Goal: Information Seeking & Learning: Learn about a topic

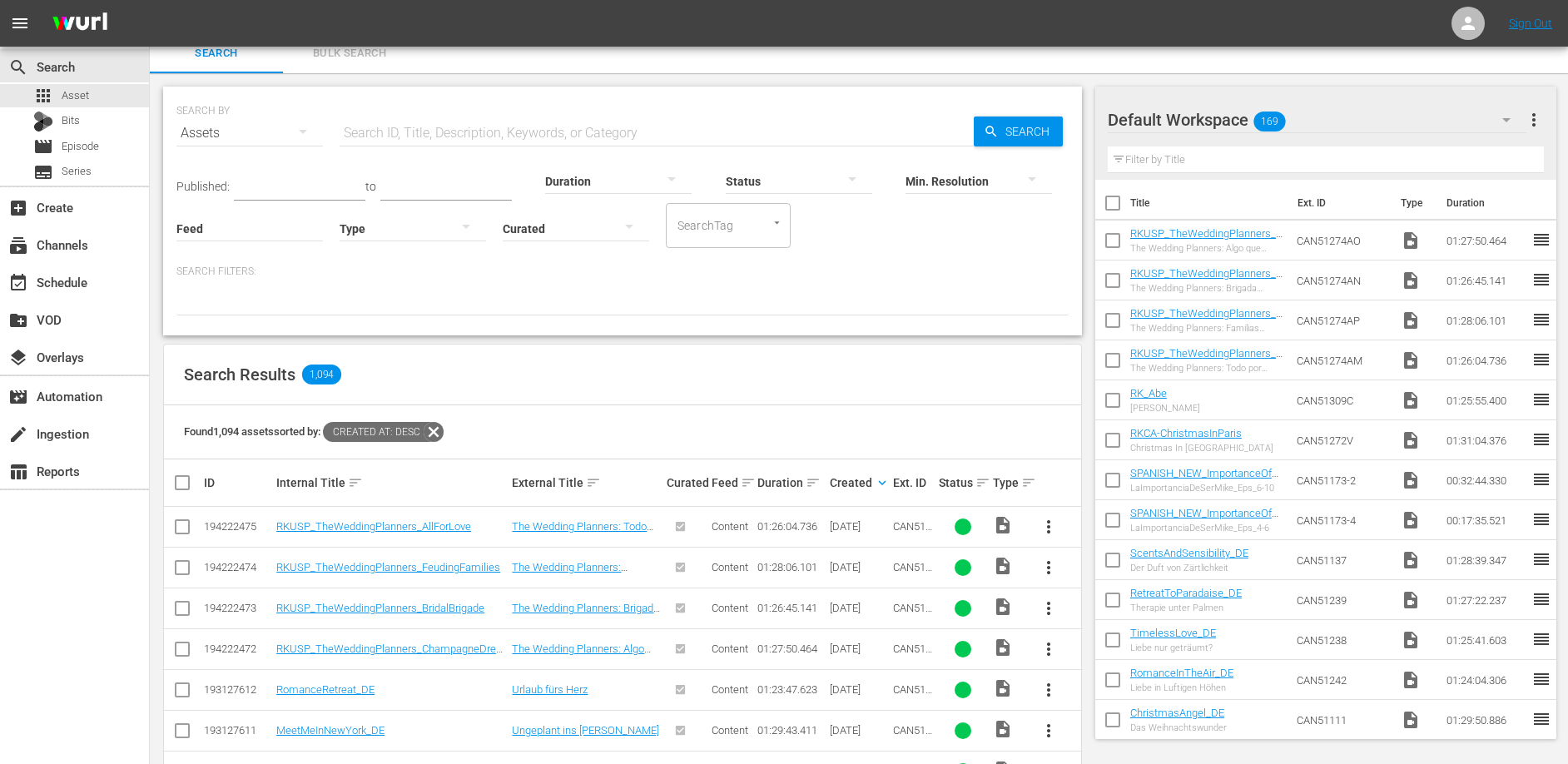
scroll to position [14, 0]
click at [409, 522] on link "RKUSP_TheWeddingPlanners_AllForLove" at bounding box center [374, 525] width 195 height 13
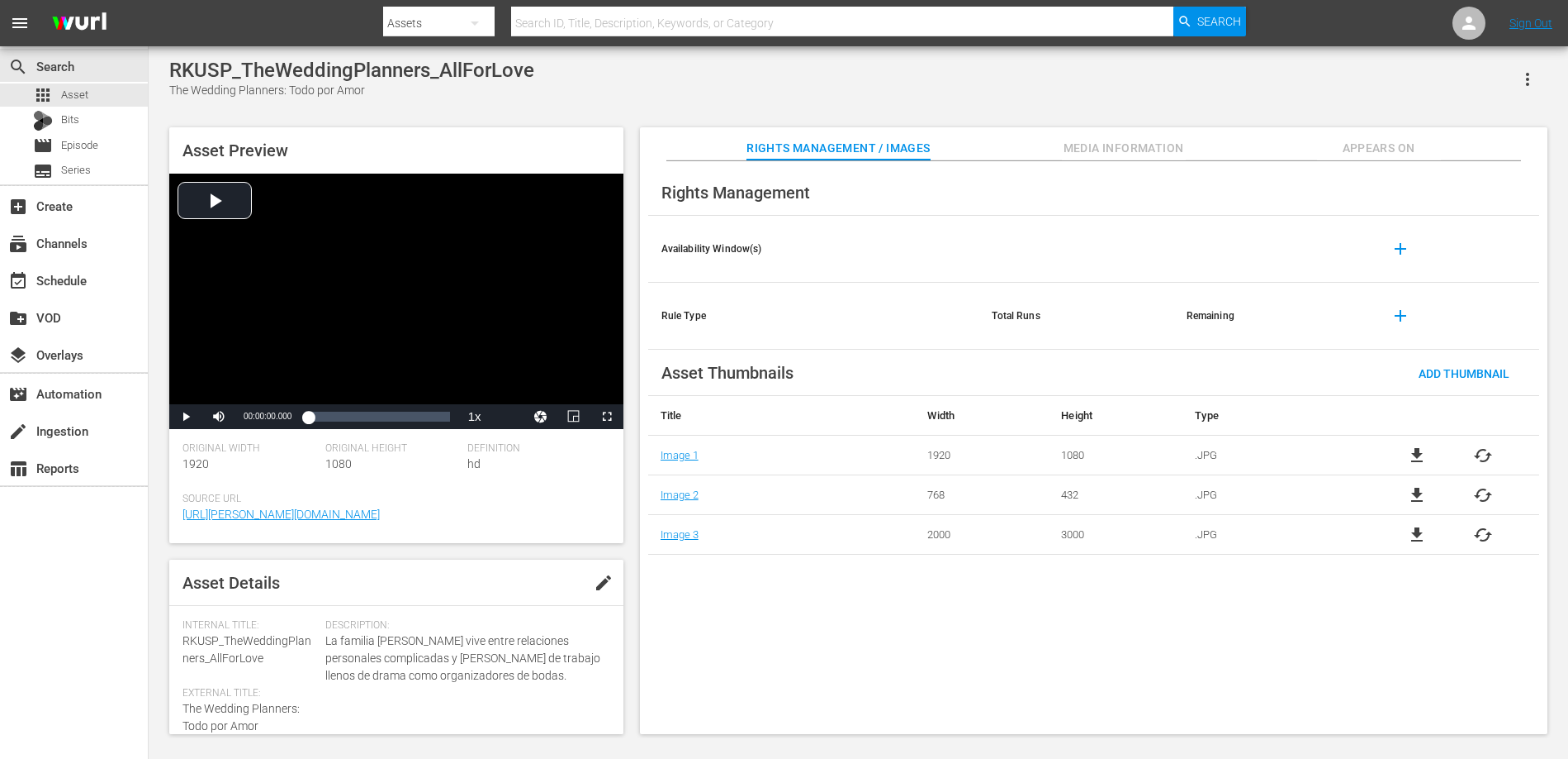
click at [1144, 140] on span "Media Information" at bounding box center [1124, 148] width 124 height 21
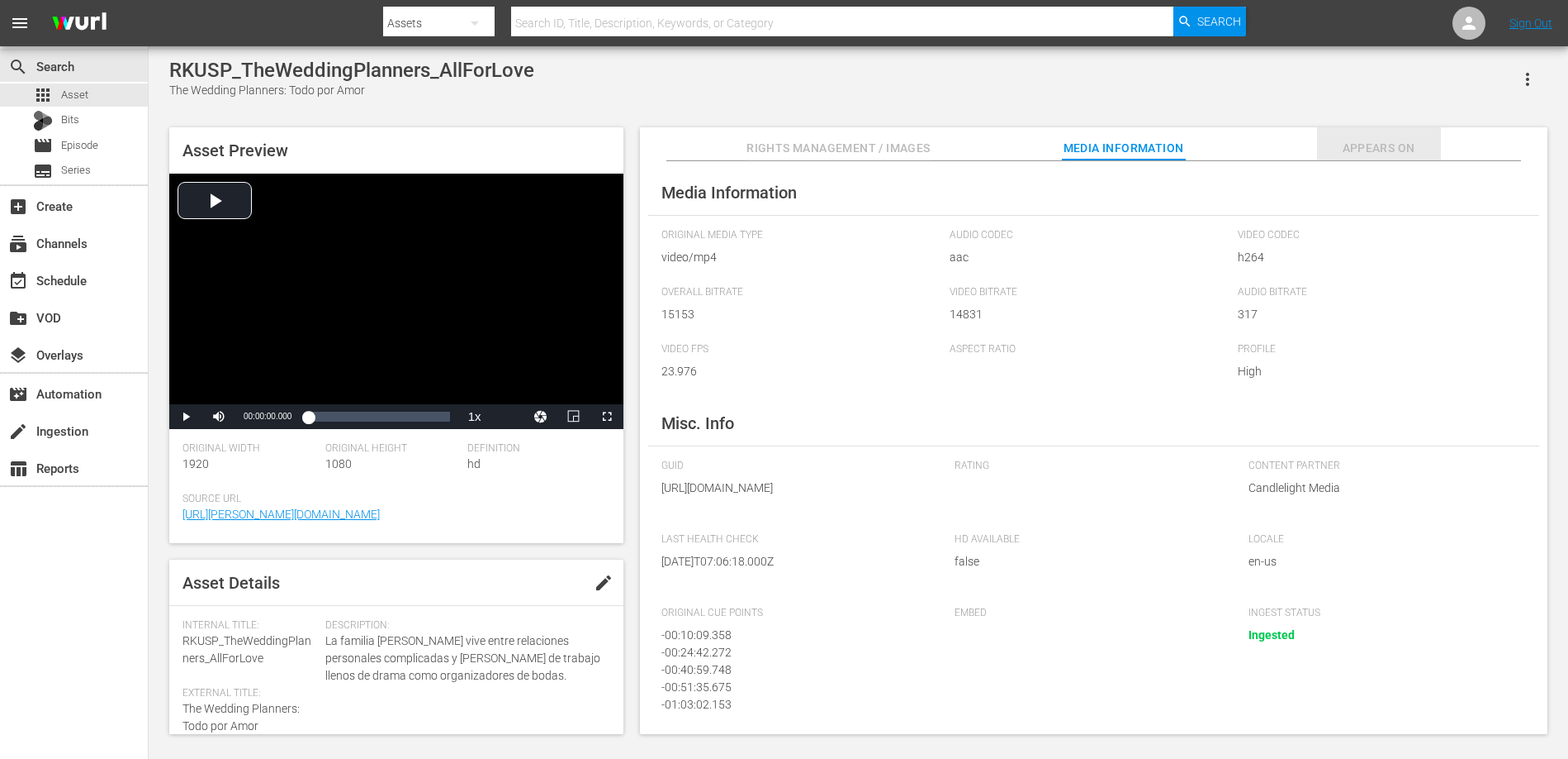
click at [1379, 139] on span "Appears On" at bounding box center [1379, 148] width 124 height 21
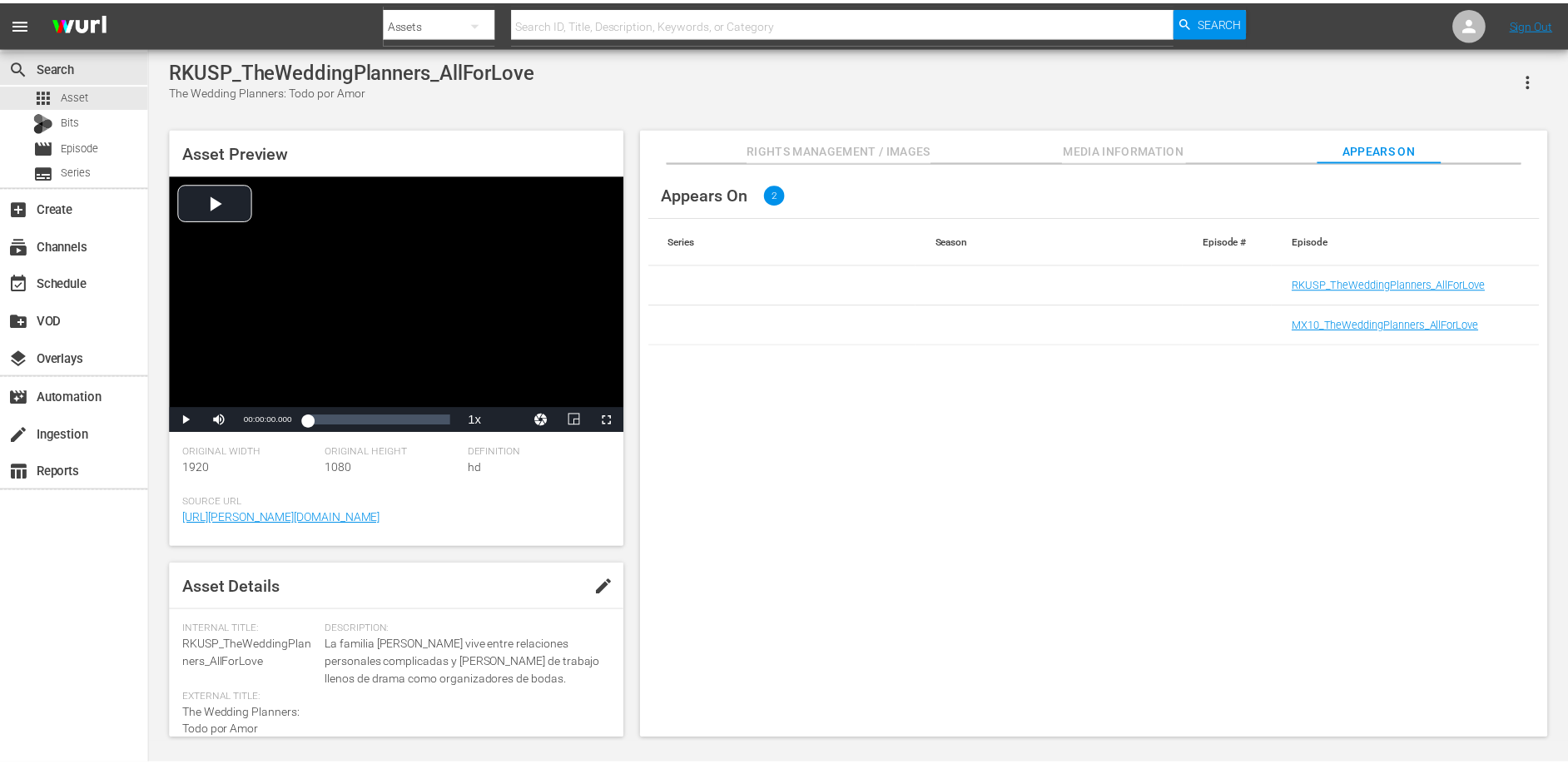
scroll to position [2, 0]
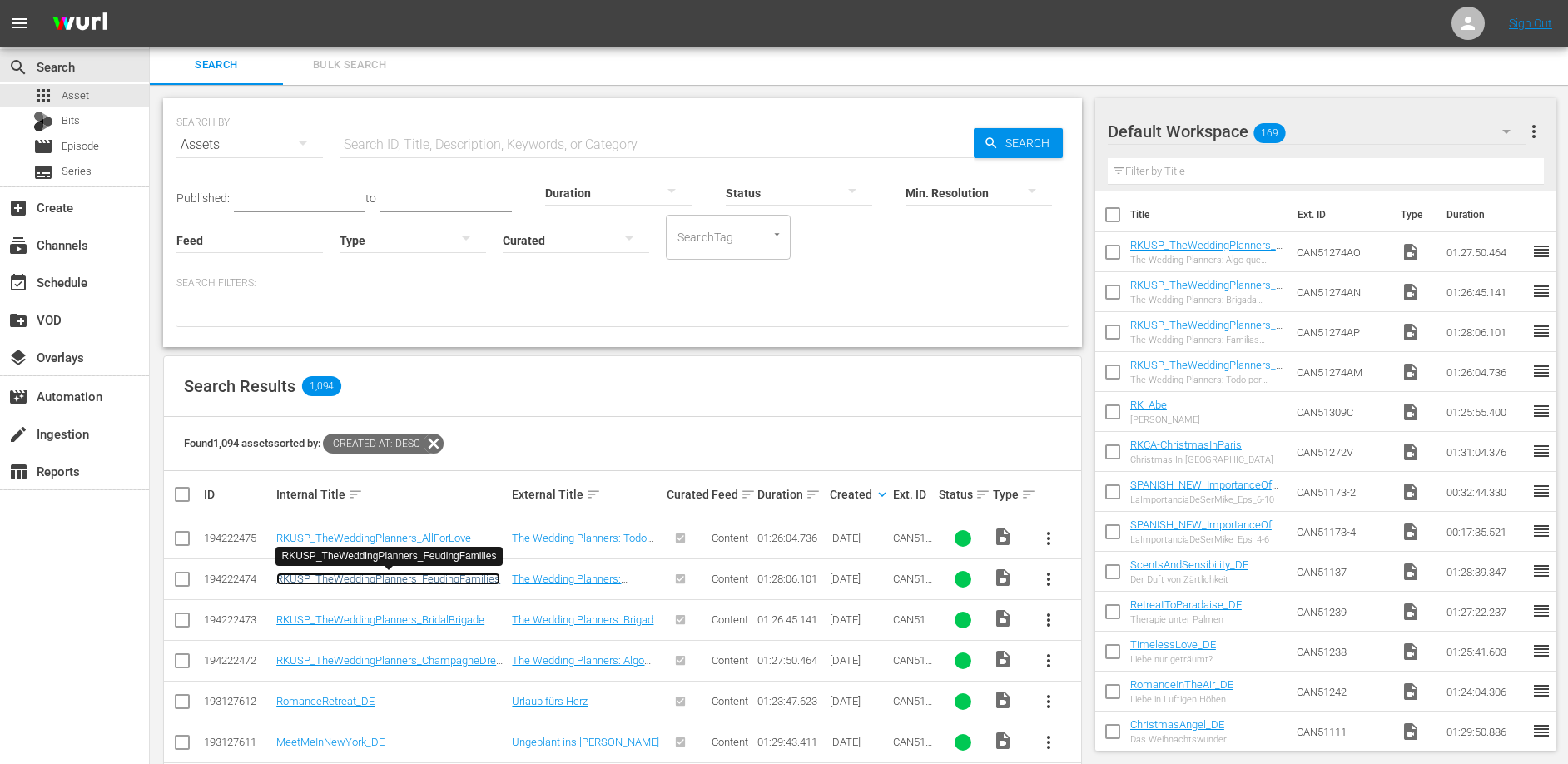
click at [361, 580] on link "RKUSP_TheWeddingPlanners_FeudingFamilies" at bounding box center [389, 578] width 224 height 13
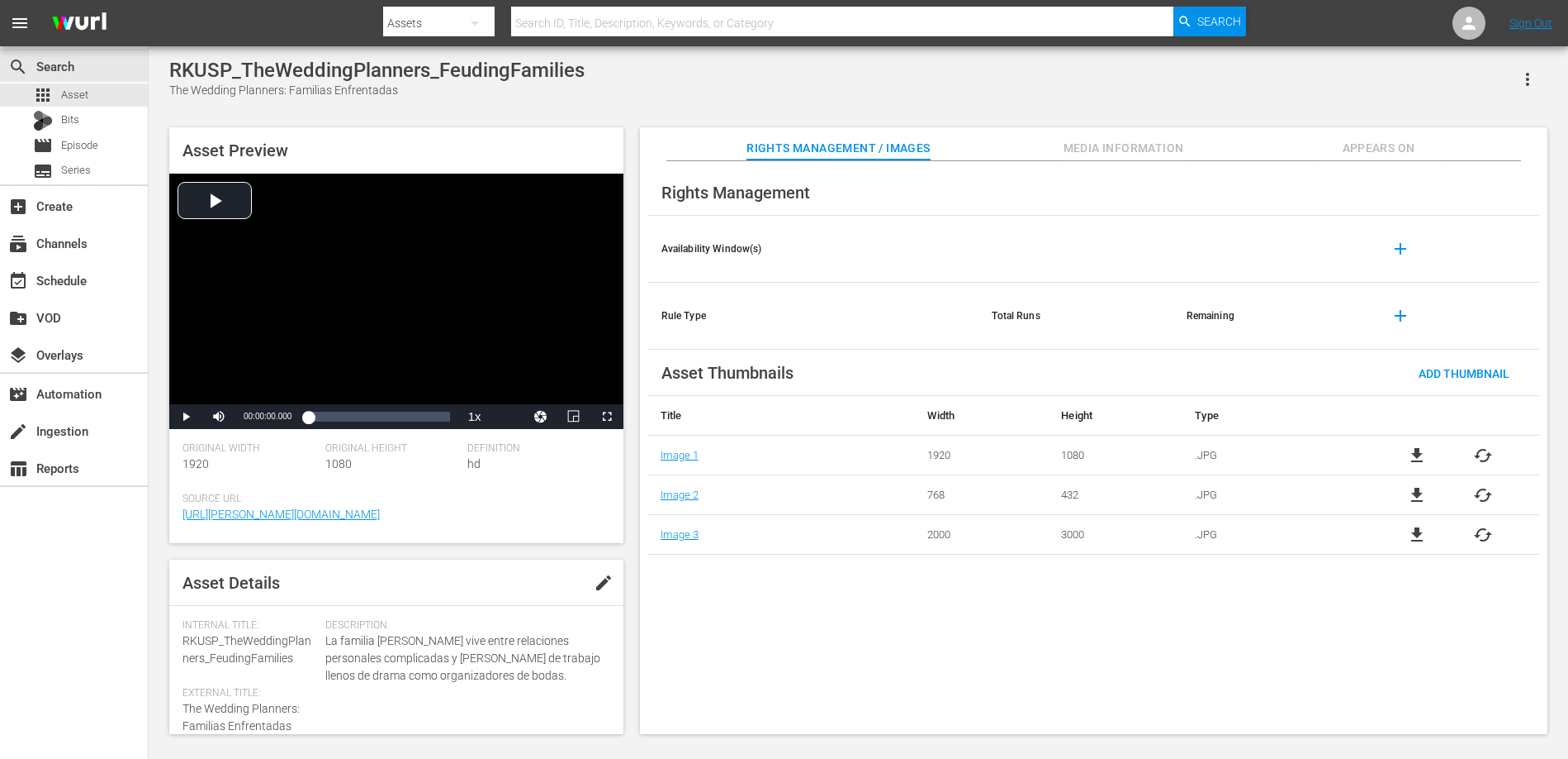
click at [1372, 137] on button "Appears On" at bounding box center [1379, 144] width 124 height 33
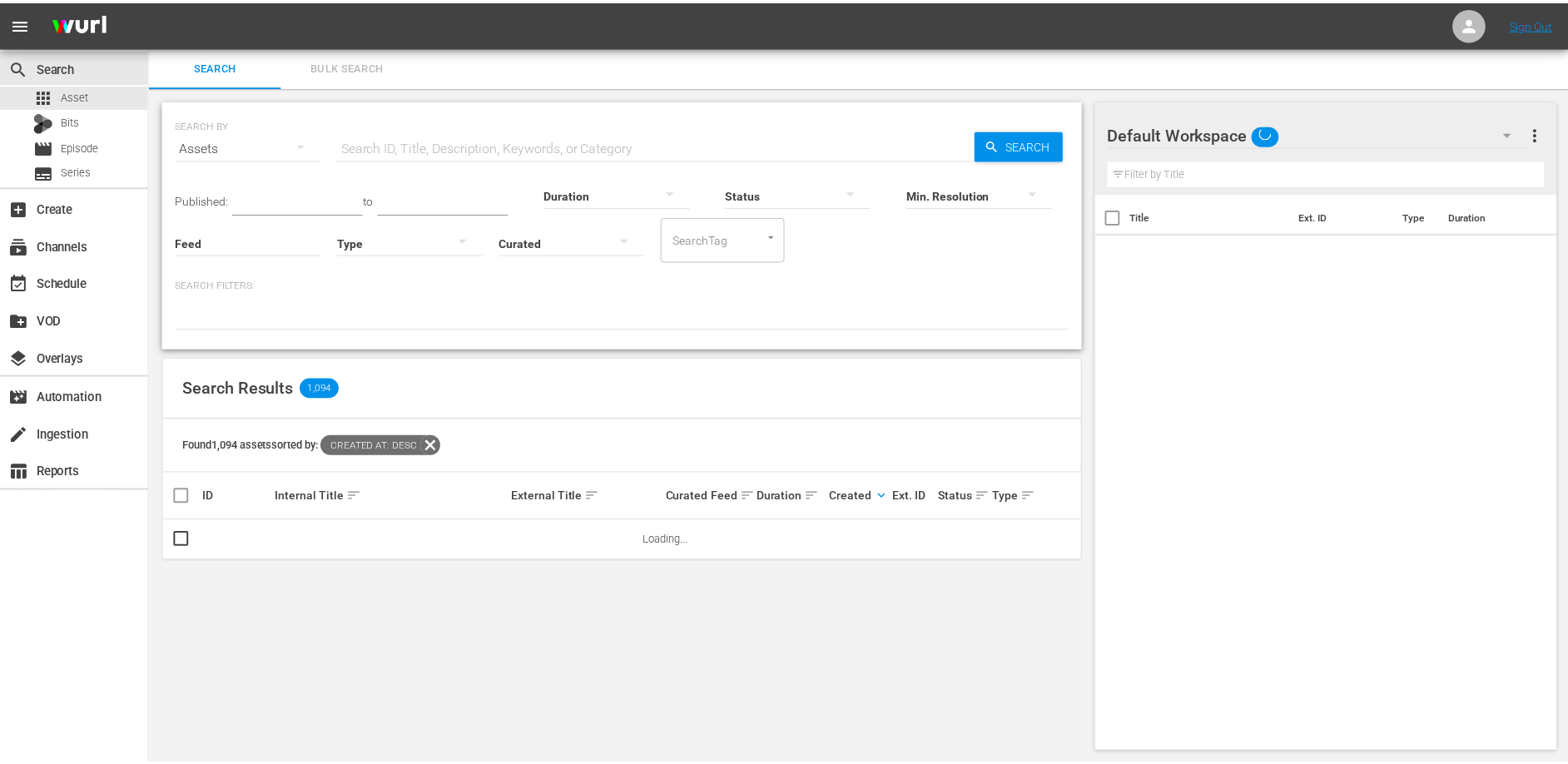
scroll to position [2, 0]
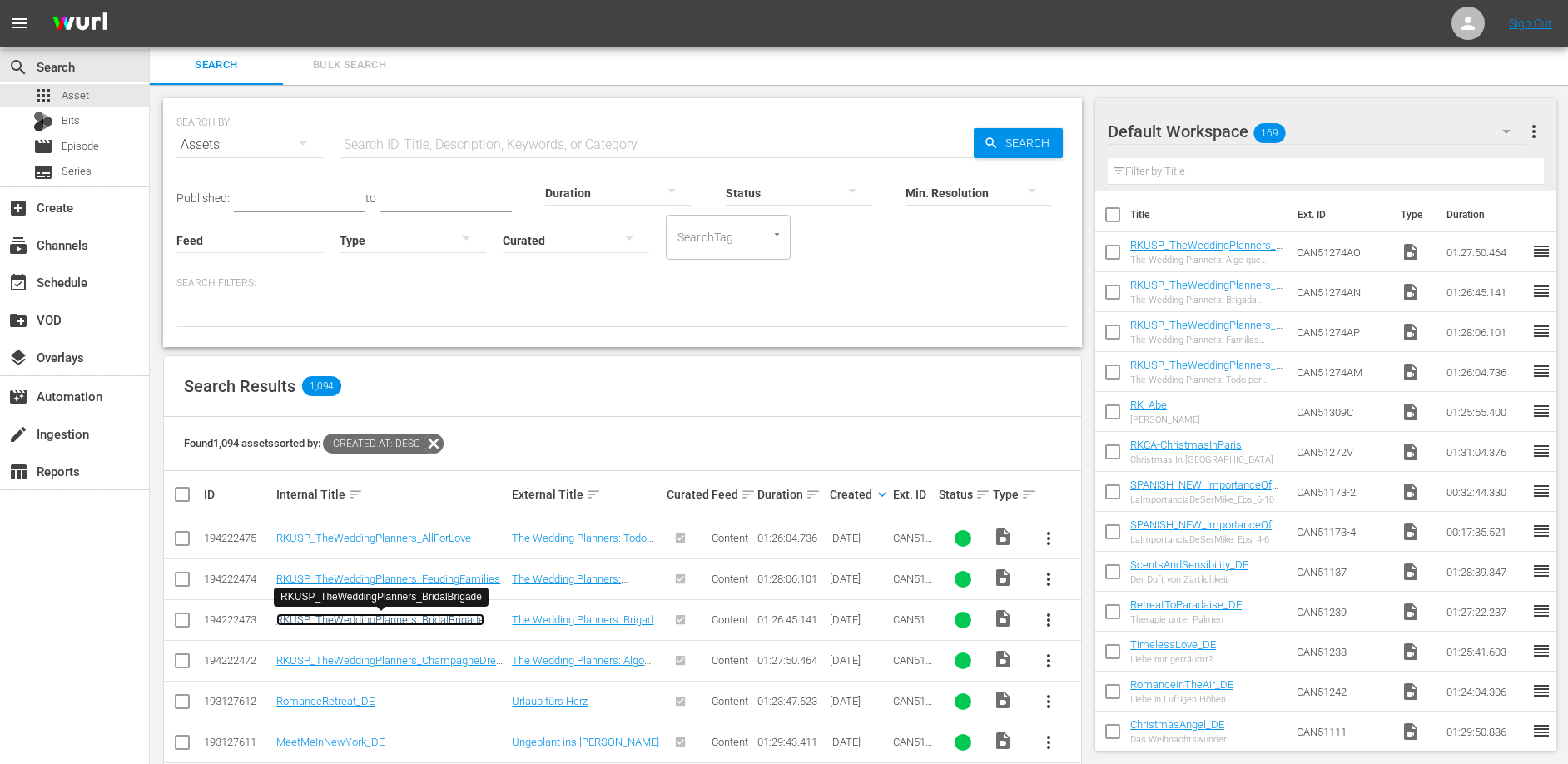
click at [373, 618] on link "RKUSP_TheWeddingPlanners_BridalBrigade" at bounding box center [380, 618] width 208 height 13
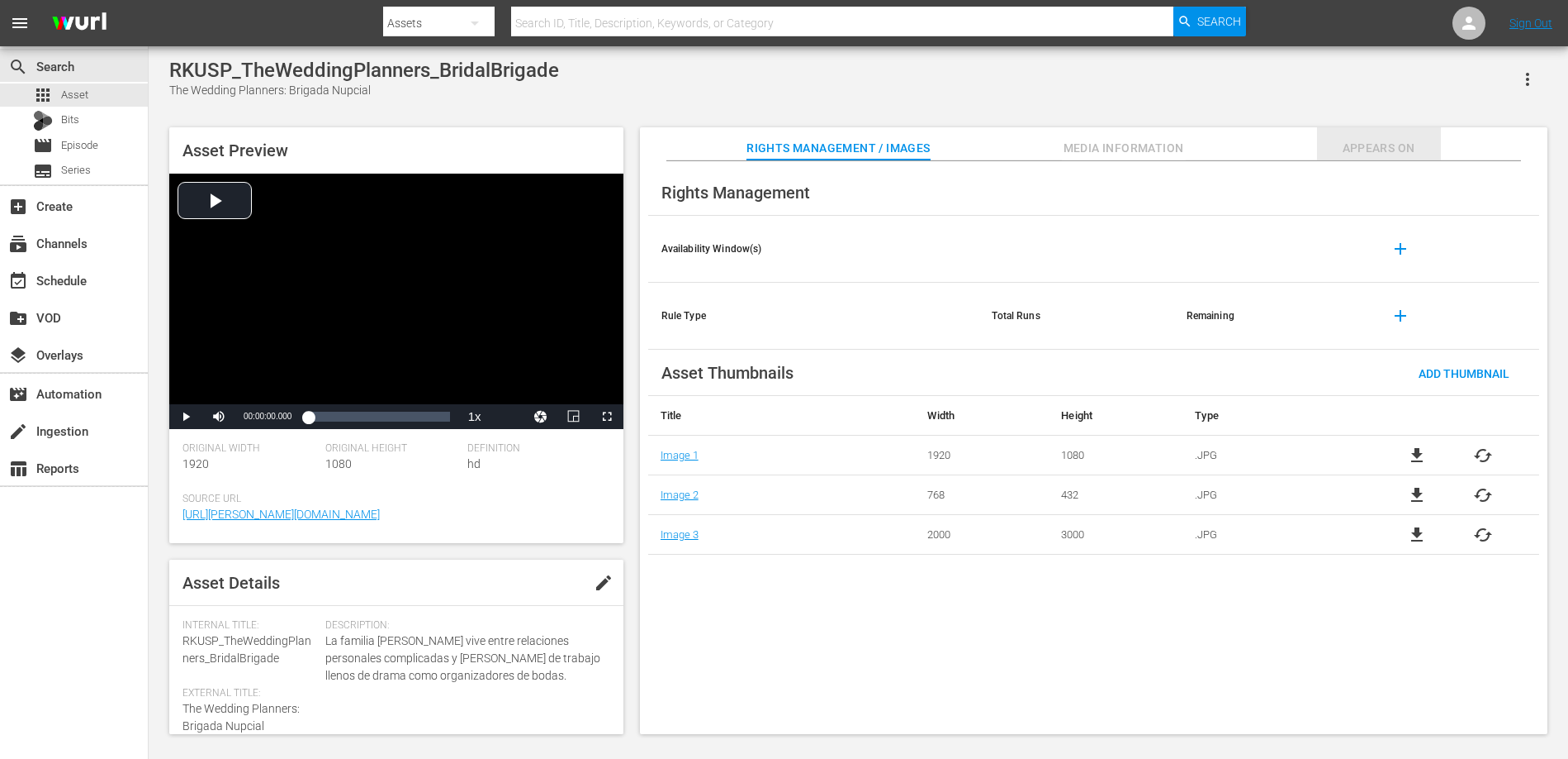
click at [1348, 157] on span "Appears On" at bounding box center [1379, 148] width 124 height 21
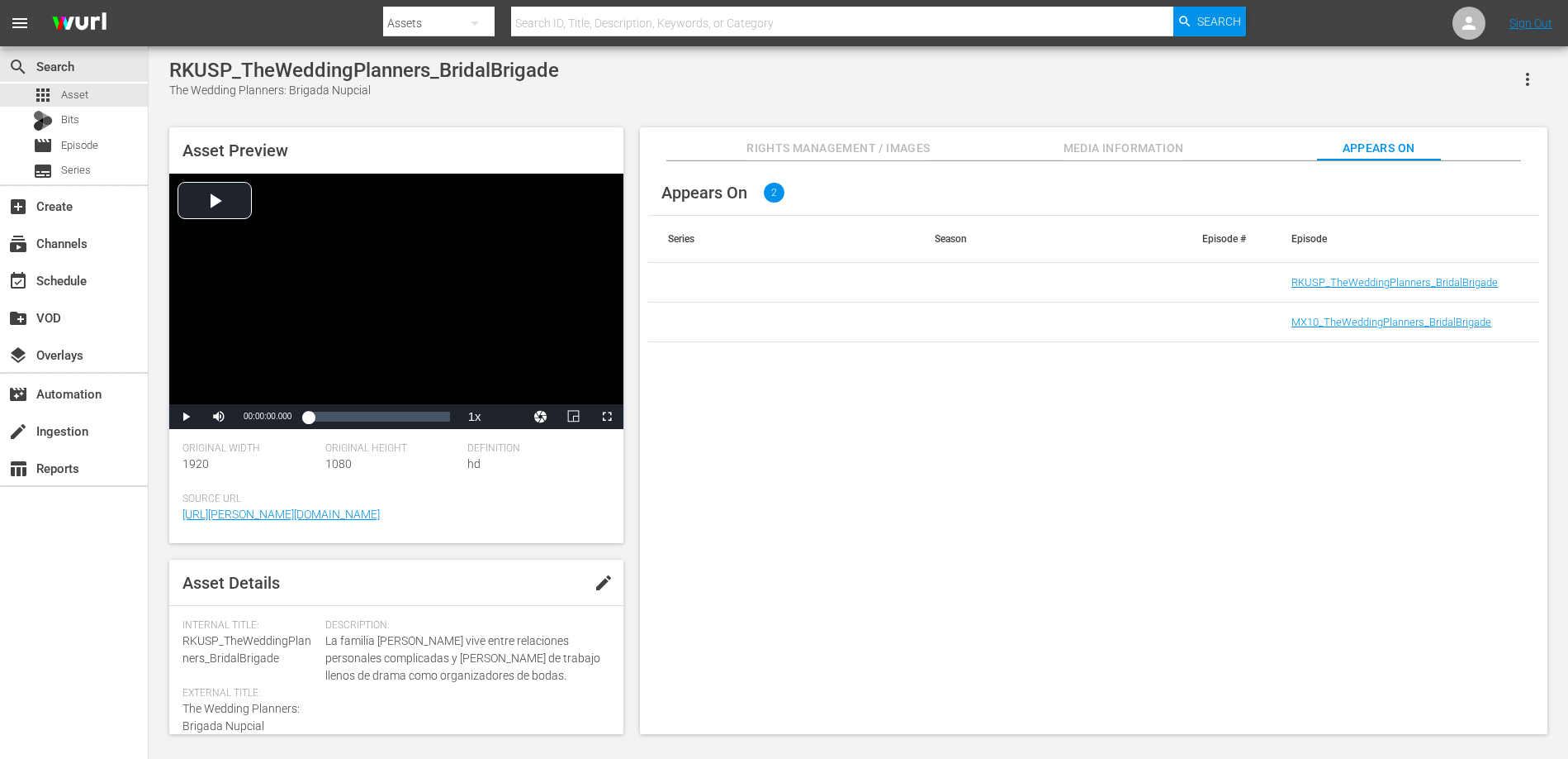
click at [1235, 89] on div "RKUSP_TheWeddingPlanners_BridalBrigade The Wedding Planners: Brigada Nupcial" at bounding box center [858, 78] width 1379 height 40
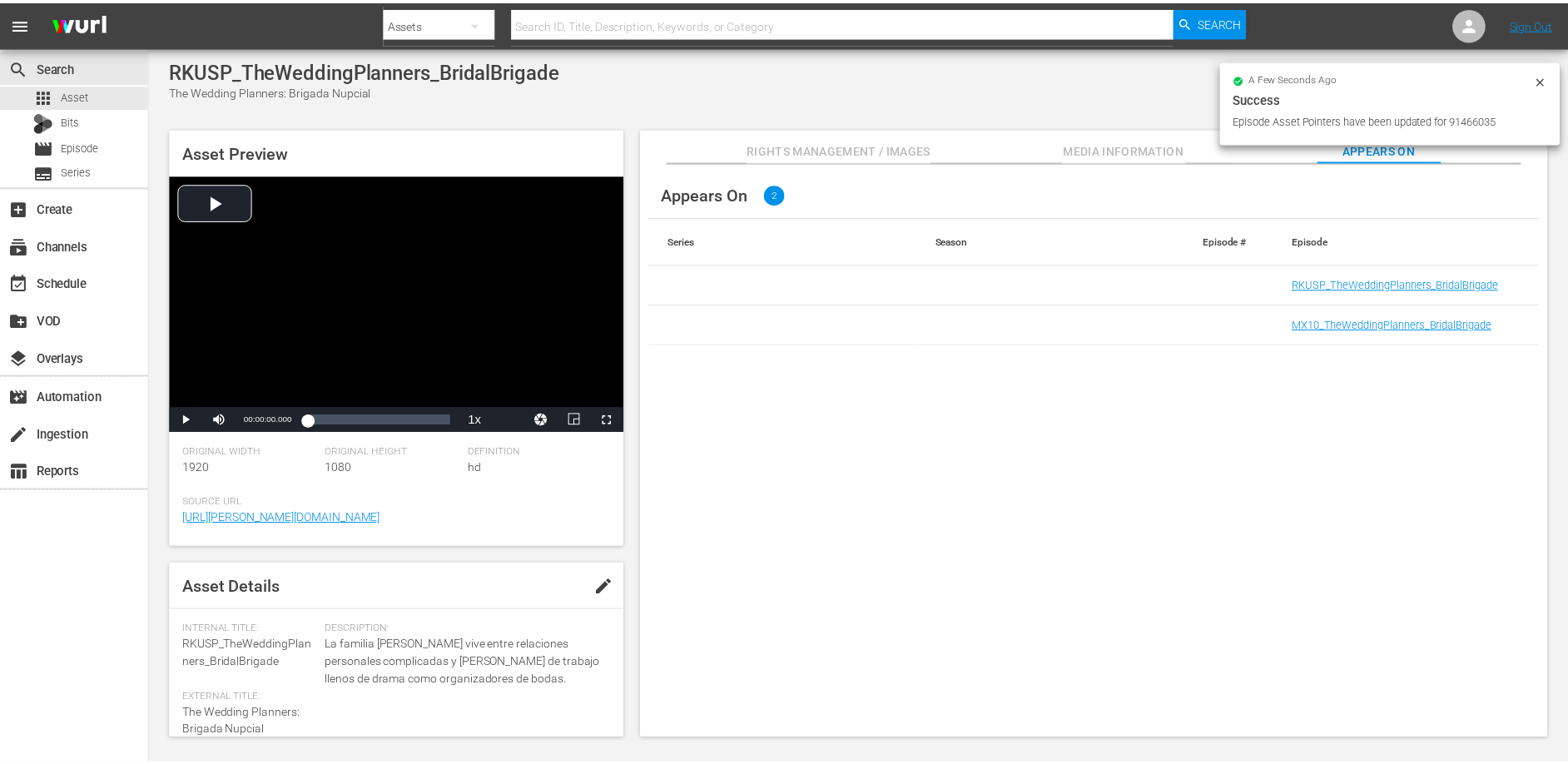
scroll to position [2, 0]
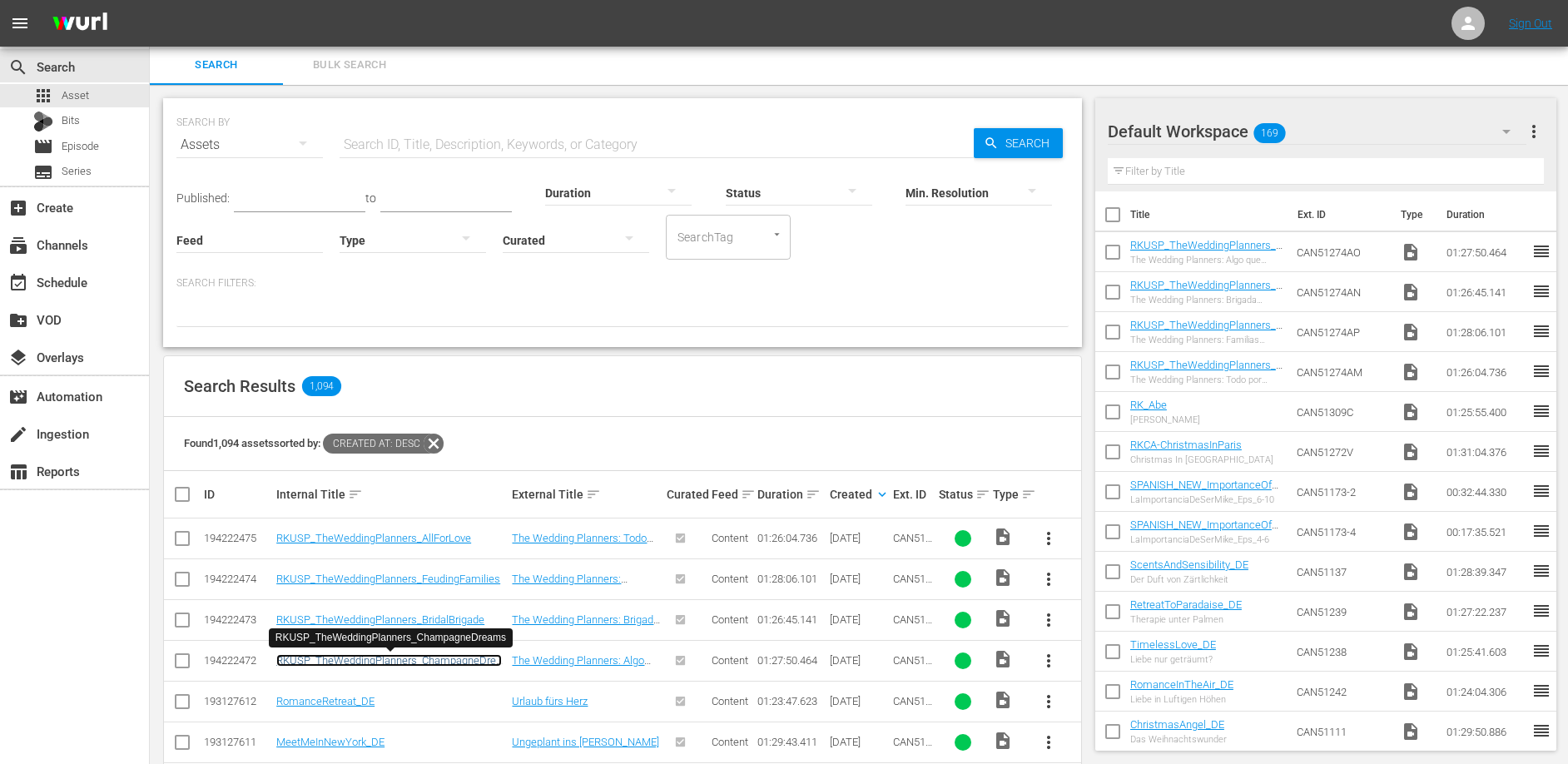
click at [408, 662] on link "RKUSP_TheWeddingPlanners_ChampagneDreams" at bounding box center [389, 666] width 225 height 25
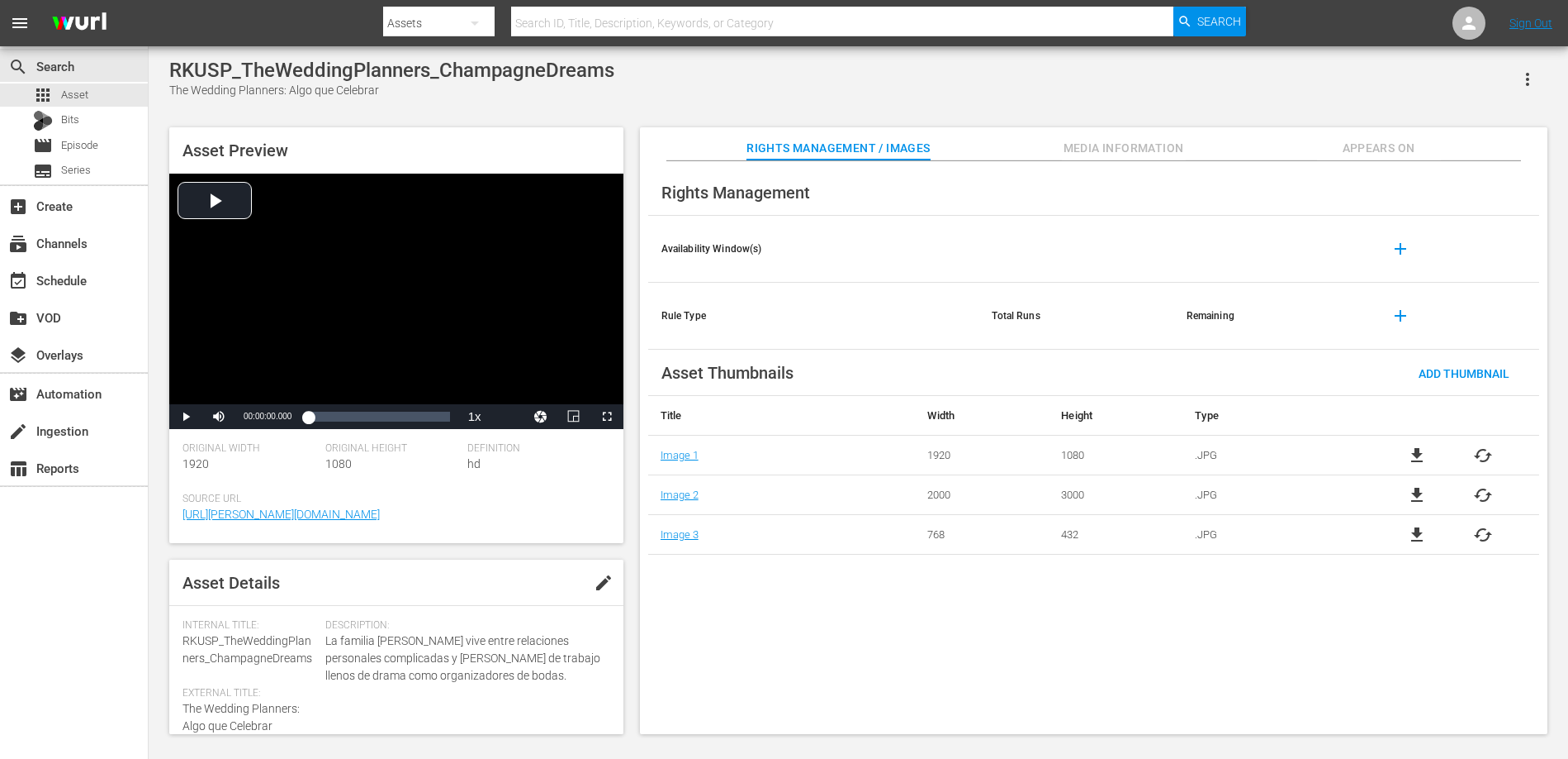
click at [1366, 139] on span "Appears On" at bounding box center [1379, 148] width 124 height 21
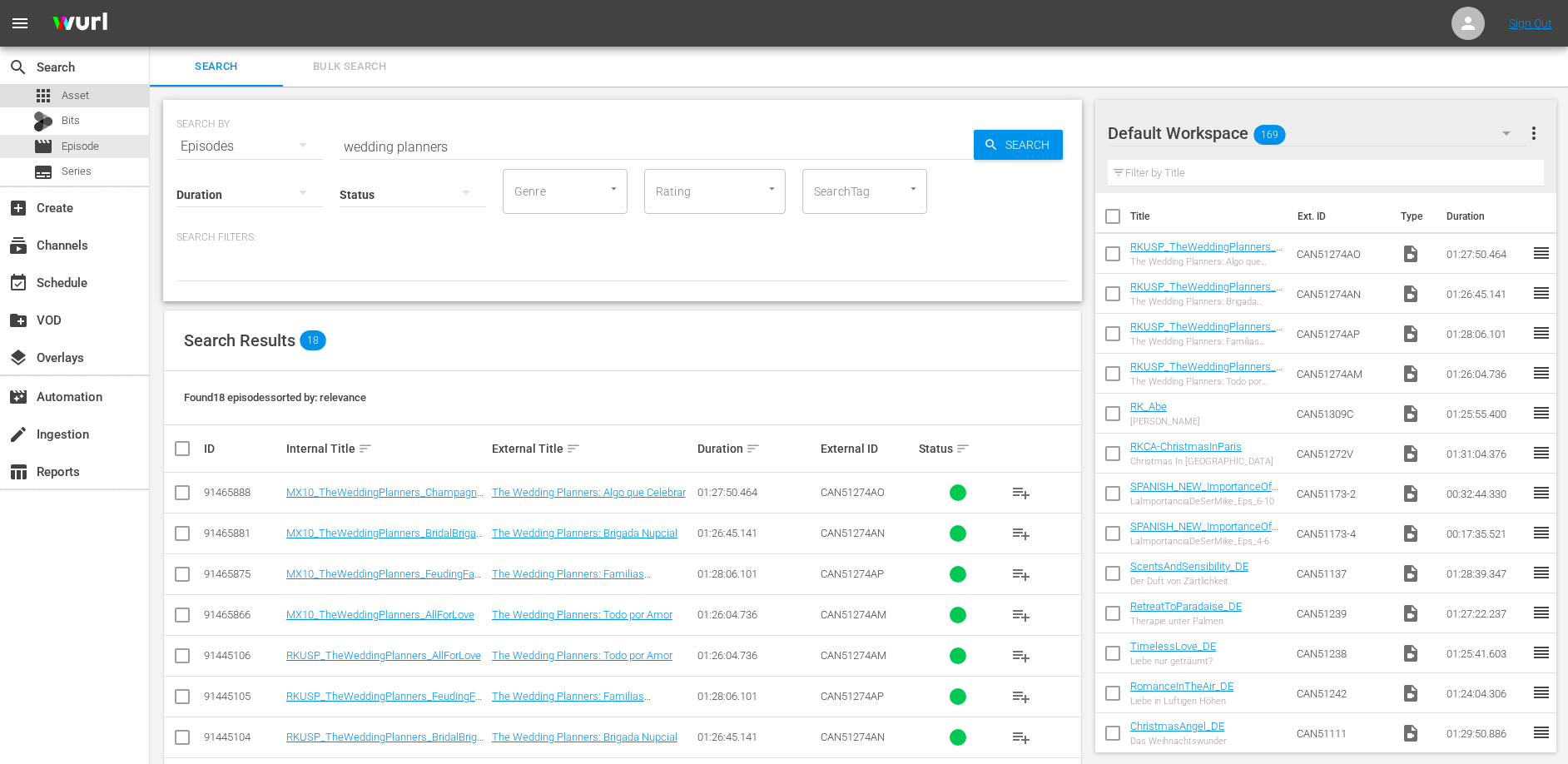
click at [73, 89] on span "Asset" at bounding box center [76, 95] width 28 height 17
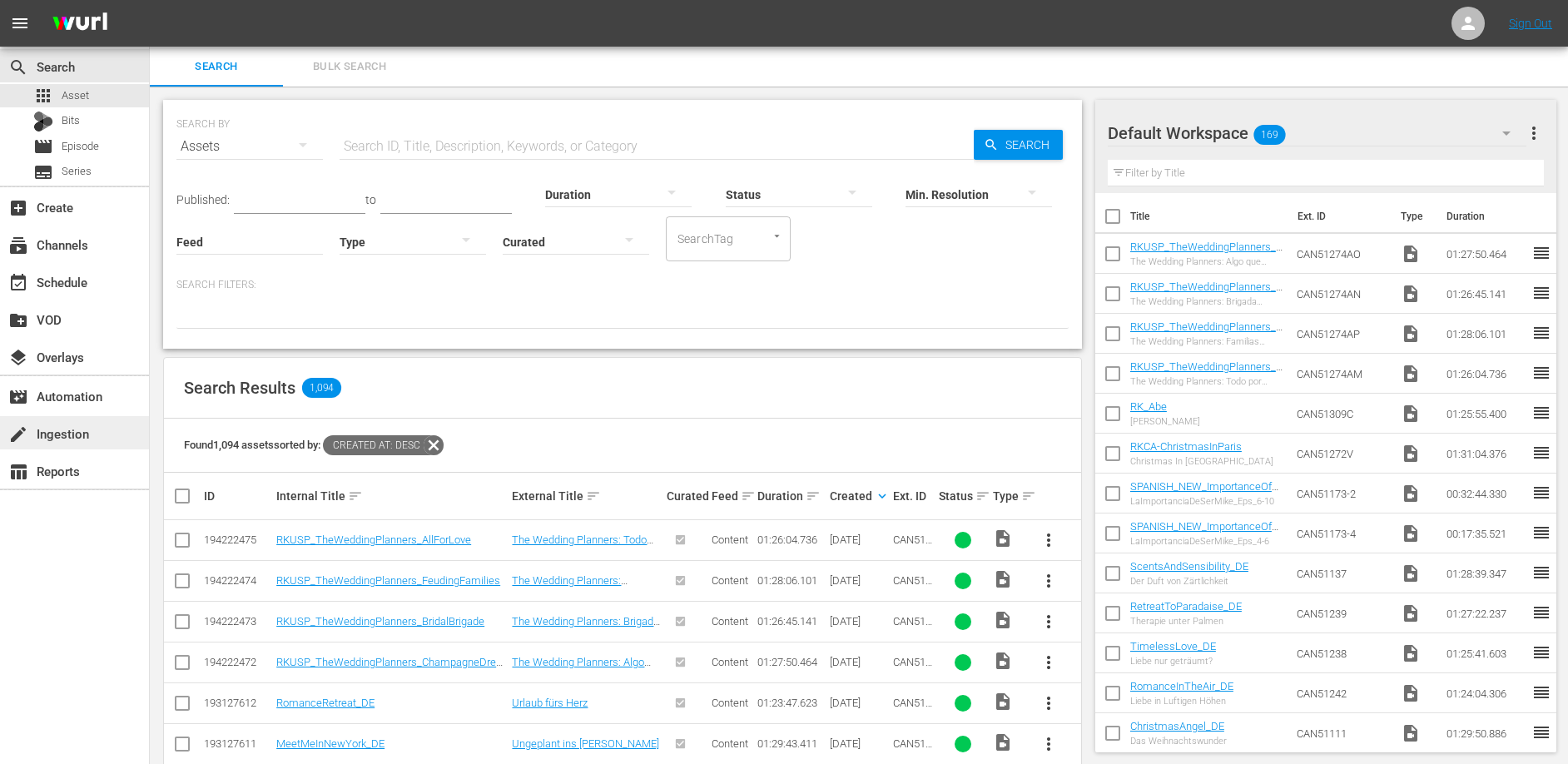
click at [51, 437] on div "create Ingestion" at bounding box center [46, 431] width 93 height 15
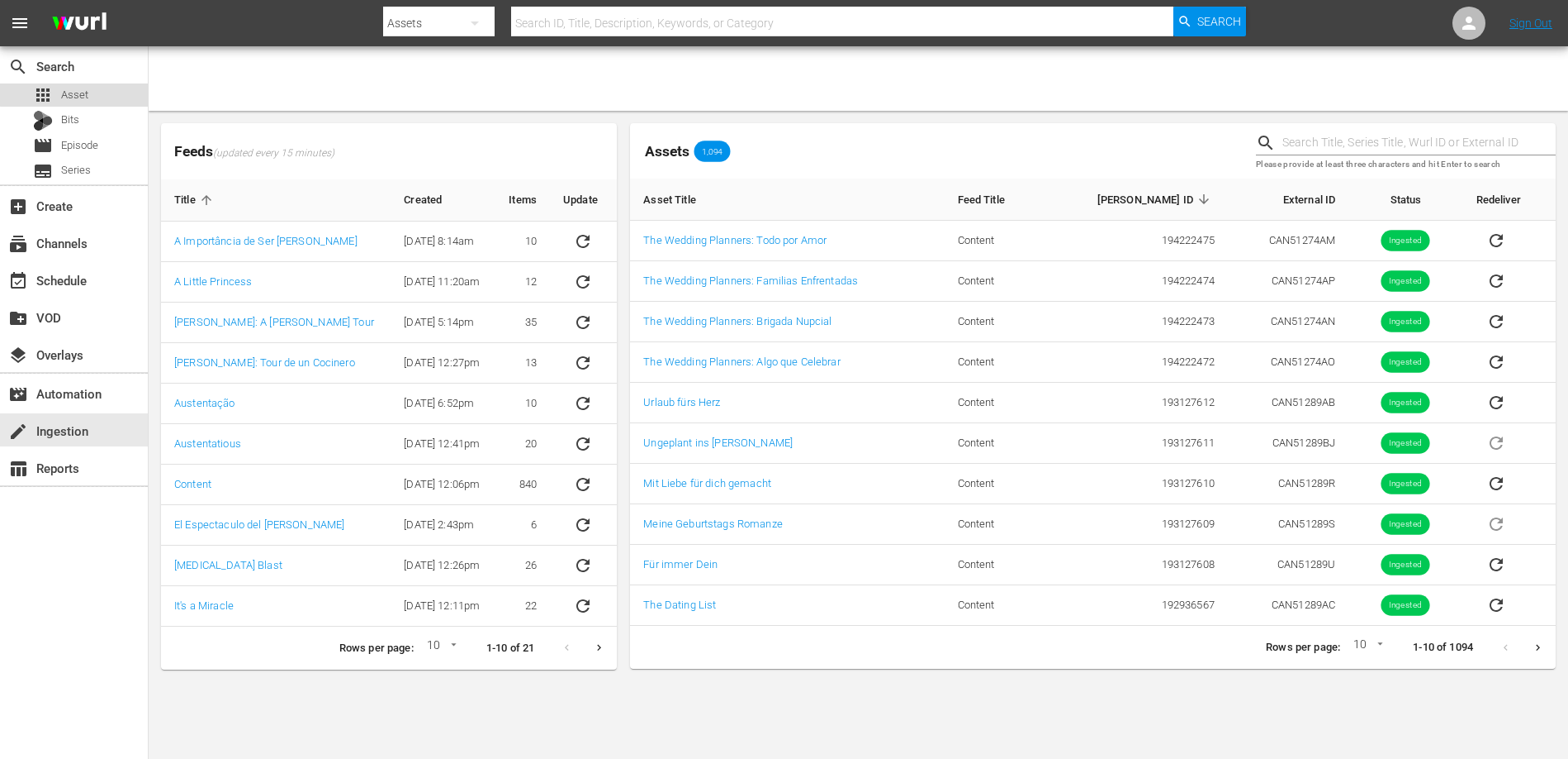
click at [75, 94] on span "Asset" at bounding box center [75, 95] width 27 height 17
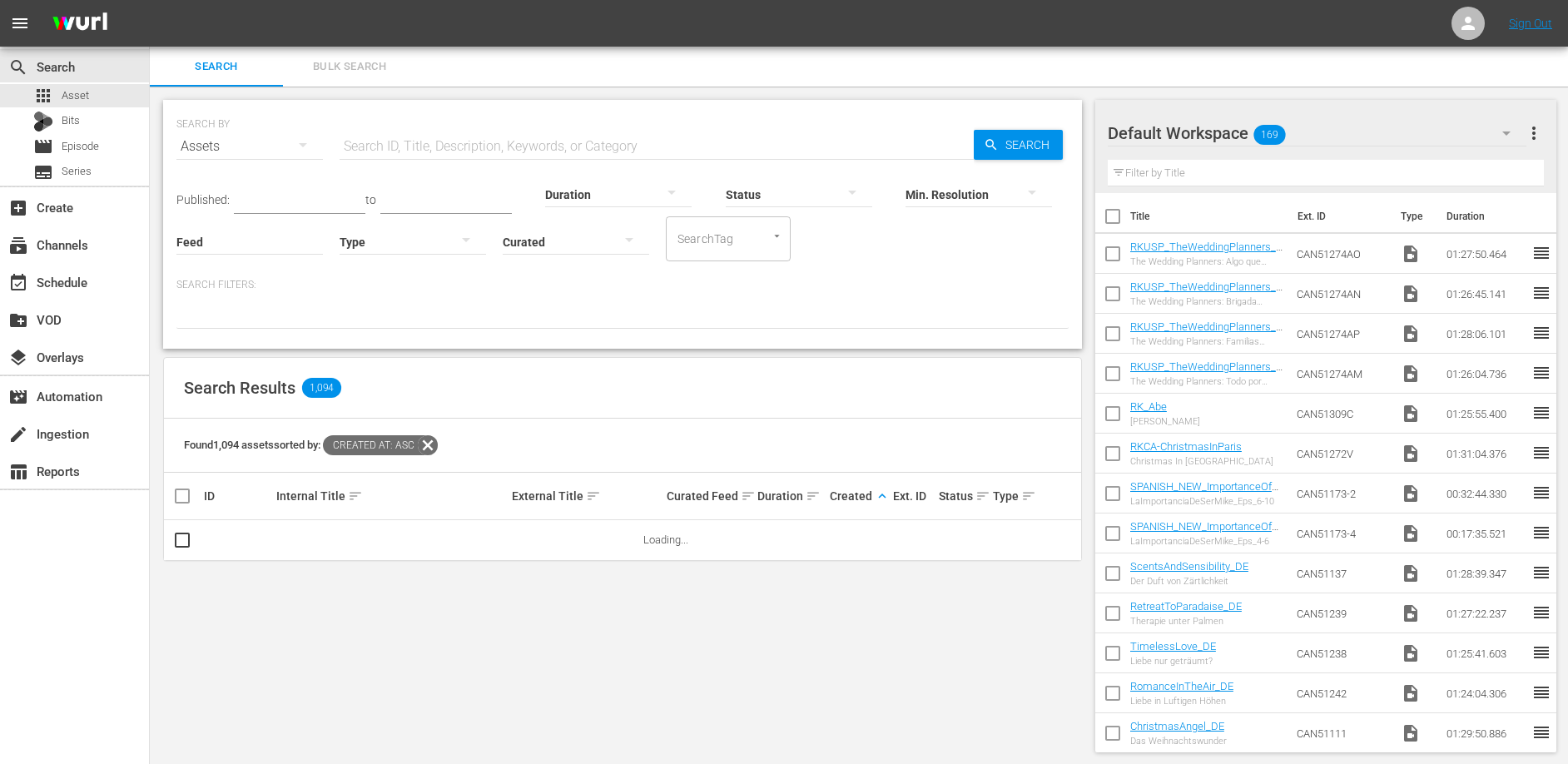
click at [877, 496] on span "keyboard_arrow_up" at bounding box center [881, 496] width 15 height 15
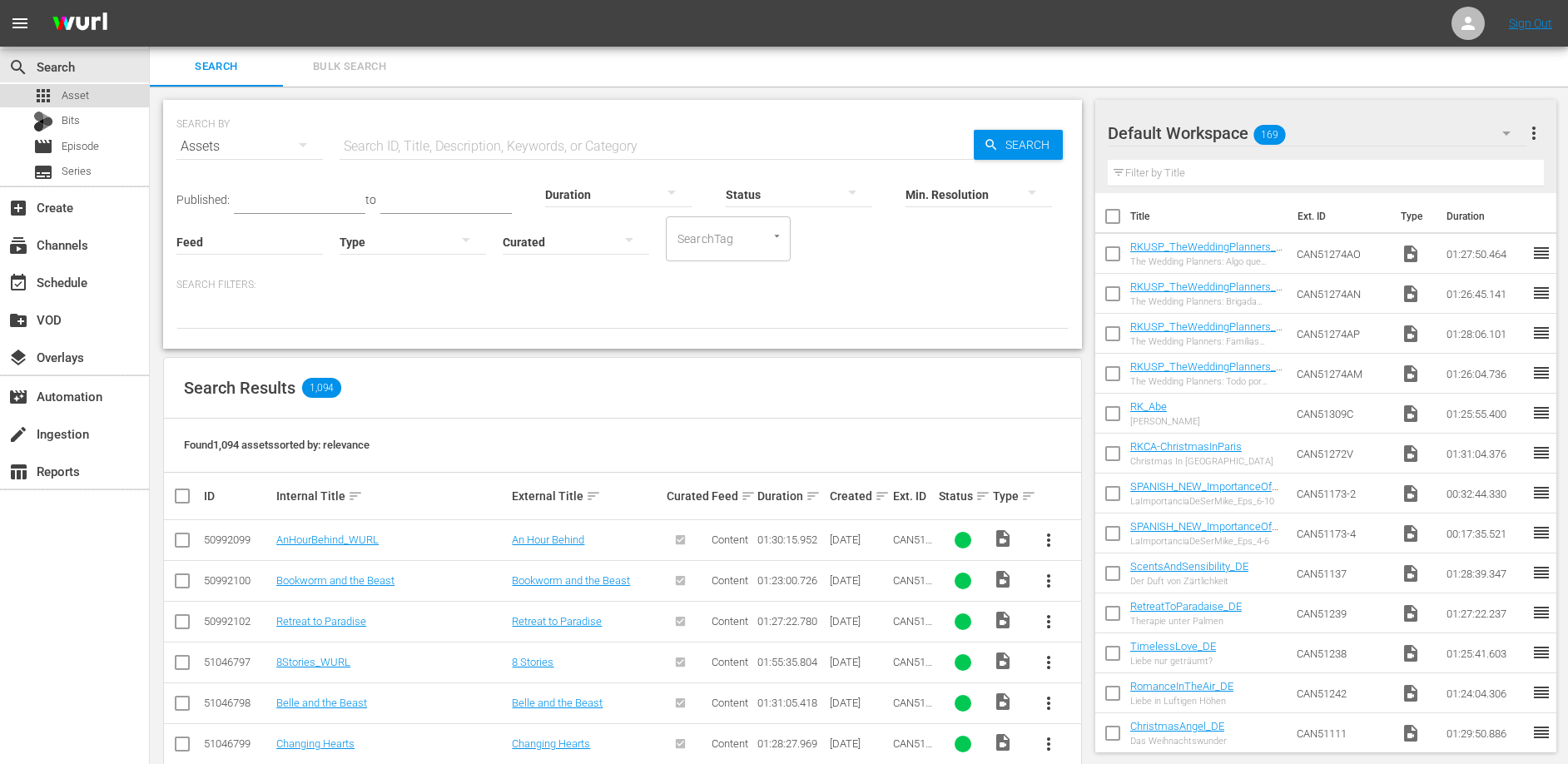
click at [86, 94] on span "Asset" at bounding box center [76, 95] width 28 height 17
click at [81, 90] on span "Asset" at bounding box center [76, 95] width 28 height 17
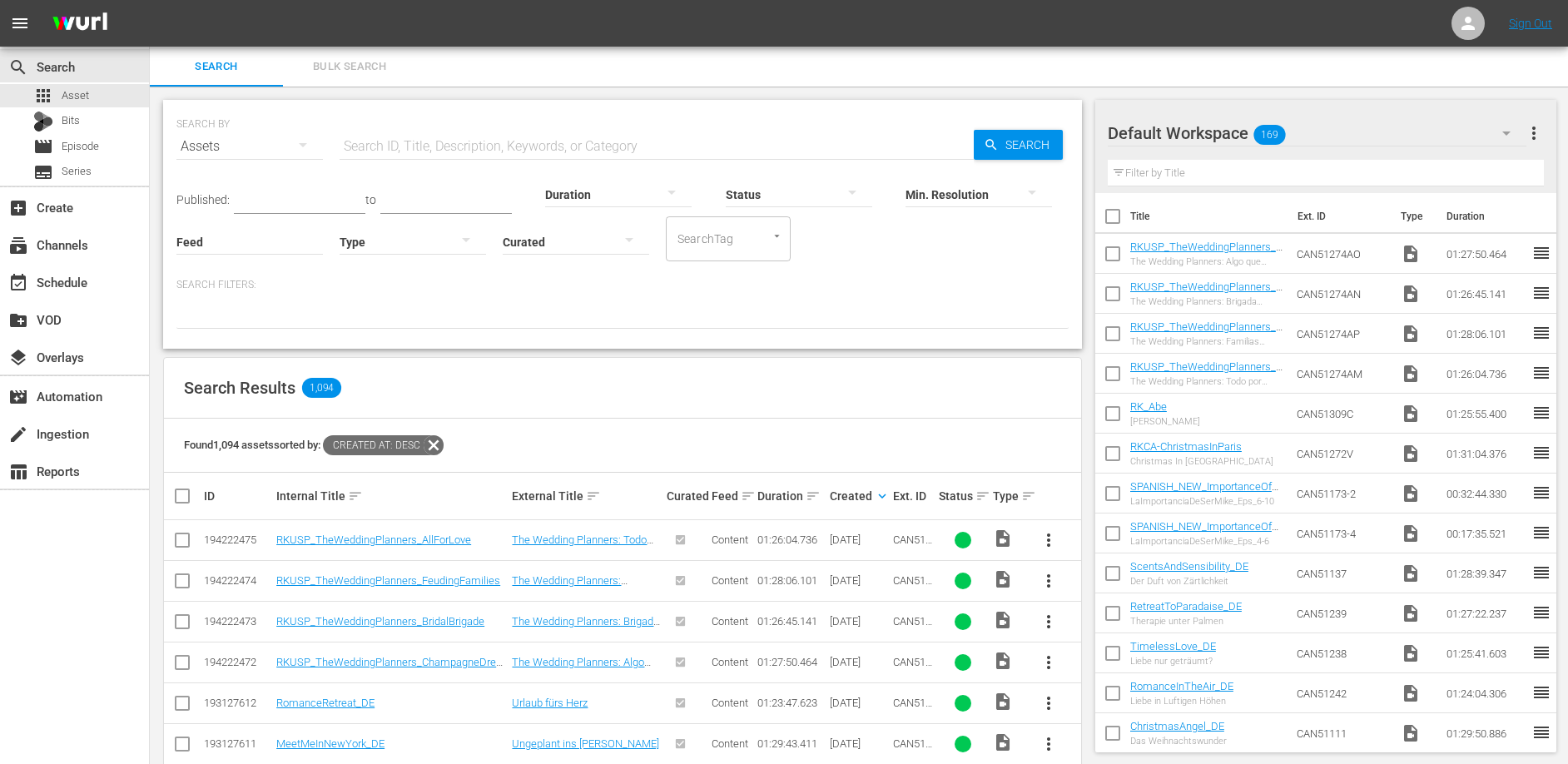
click at [791, 385] on div "Search Results 1,094" at bounding box center [623, 388] width 917 height 61
